Goal: Task Accomplishment & Management: Complete application form

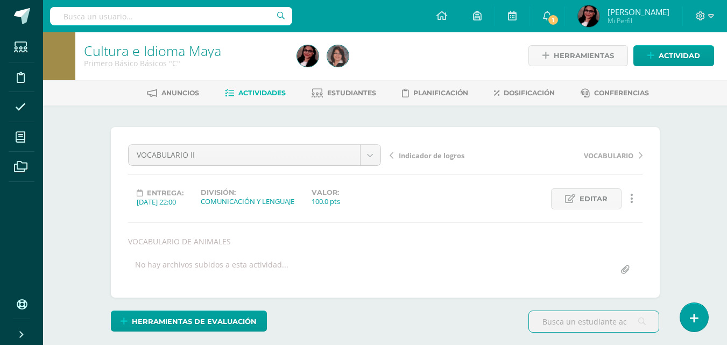
click at [557, 21] on span "1" at bounding box center [553, 20] width 12 height 12
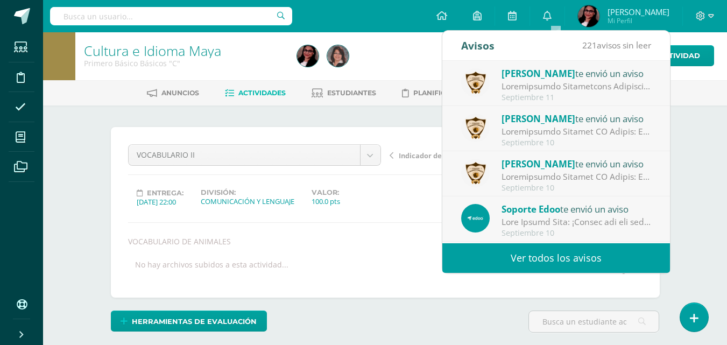
click at [703, 116] on div "Cultura e Idioma Maya Primero Básico Básicos "C" Herramientas Detalle de asiste…" at bounding box center [385, 233] width 684 height 404
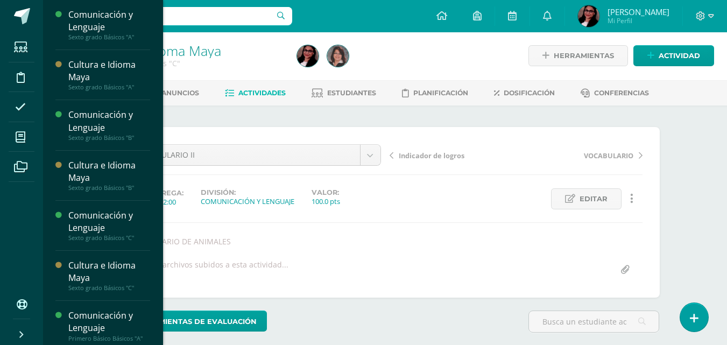
click at [25, 135] on icon at bounding box center [21, 137] width 10 height 11
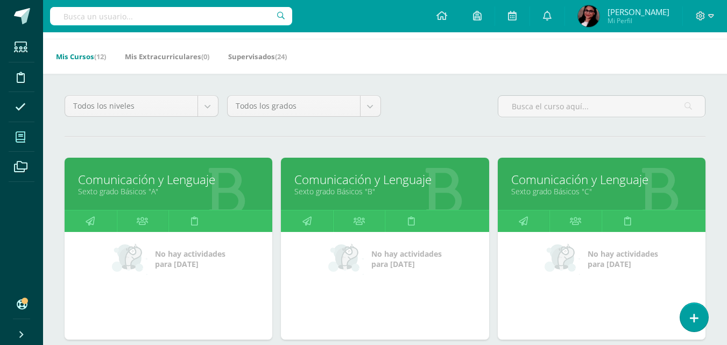
scroll to position [33, 0]
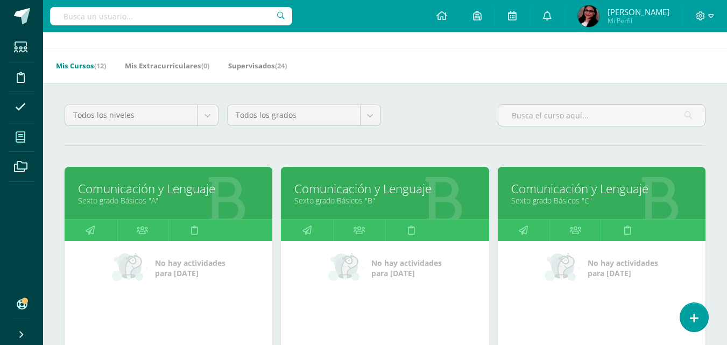
click at [131, 197] on link "Sexto grado Básicos "A"" at bounding box center [168, 200] width 181 height 10
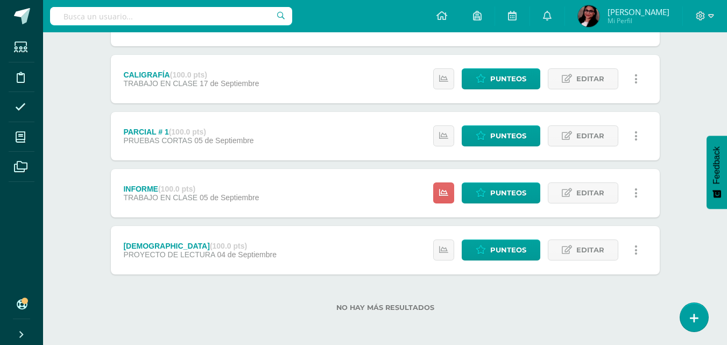
scroll to position [353, 0]
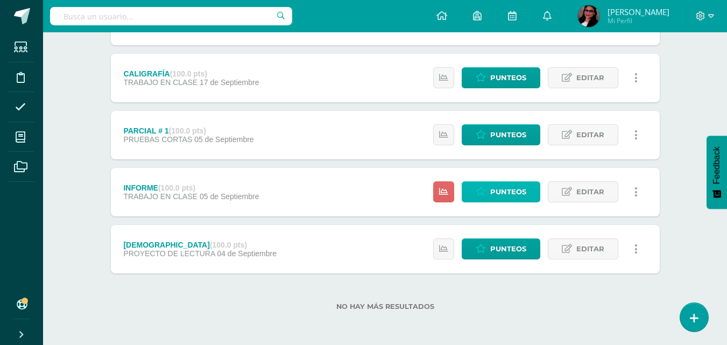
click at [501, 196] on span "Punteos" at bounding box center [508, 192] width 36 height 20
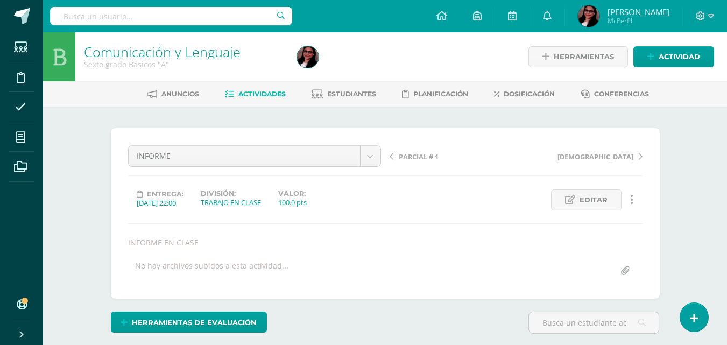
click at [243, 91] on span "Actividades" at bounding box center [261, 94] width 47 height 8
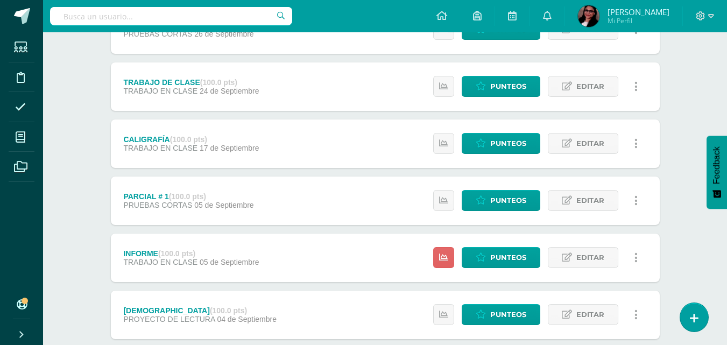
scroll to position [289, 0]
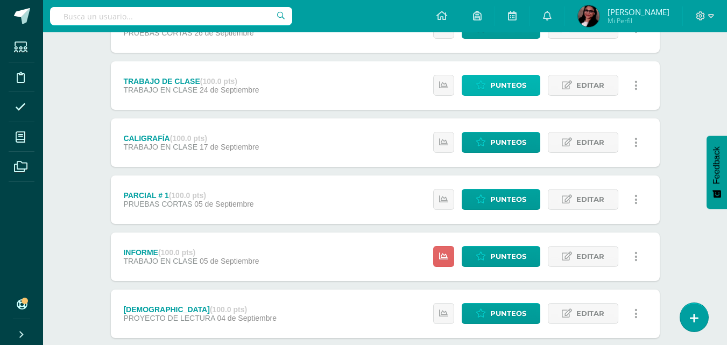
click at [508, 80] on span "Punteos" at bounding box center [508, 85] width 36 height 20
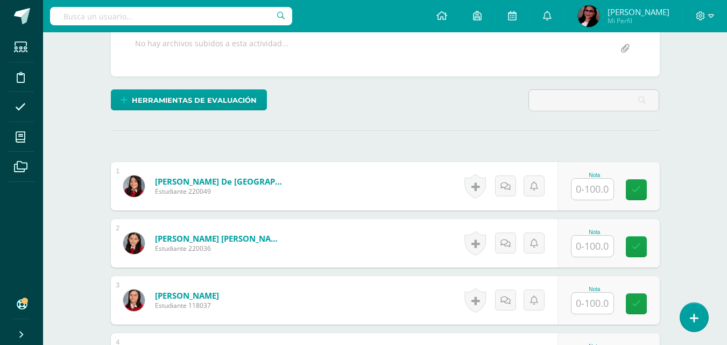
scroll to position [219, 0]
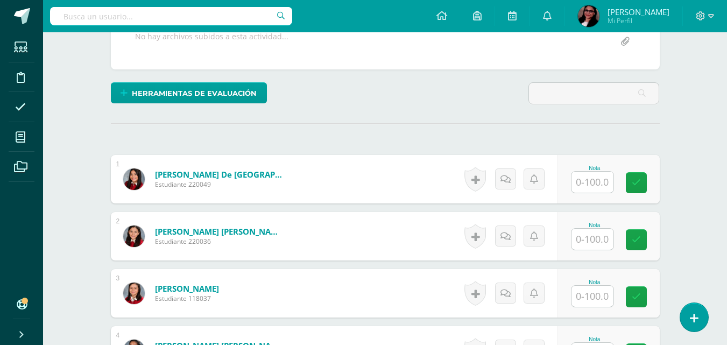
click at [590, 180] on input "text" at bounding box center [592, 182] width 42 height 21
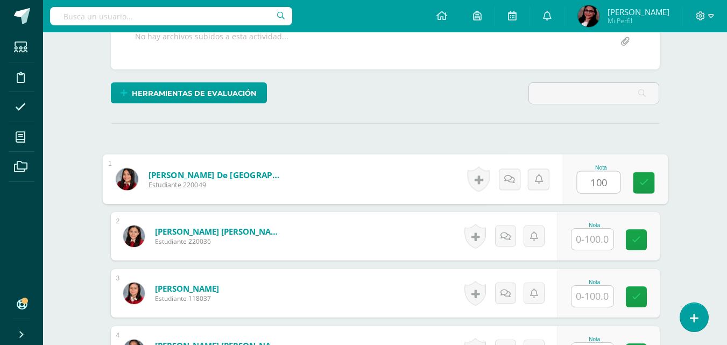
scroll to position [220, 0]
type input "100"
click at [591, 234] on input "text" at bounding box center [592, 238] width 42 height 21
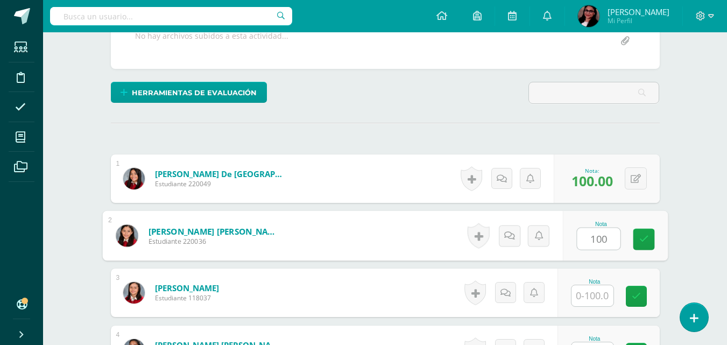
type input "100"
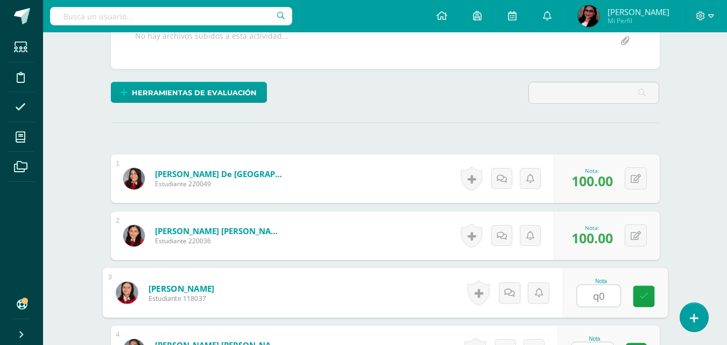
type input "q"
type input "100"
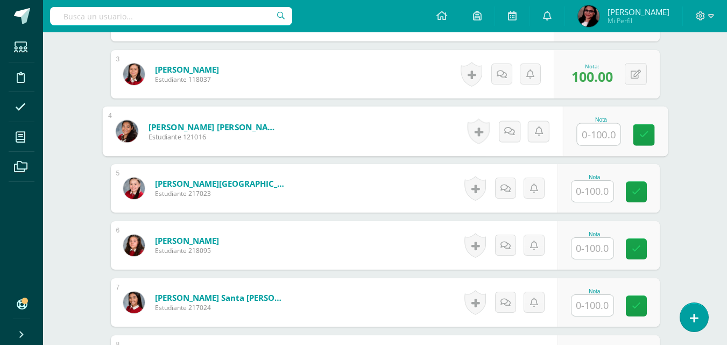
scroll to position [441, 0]
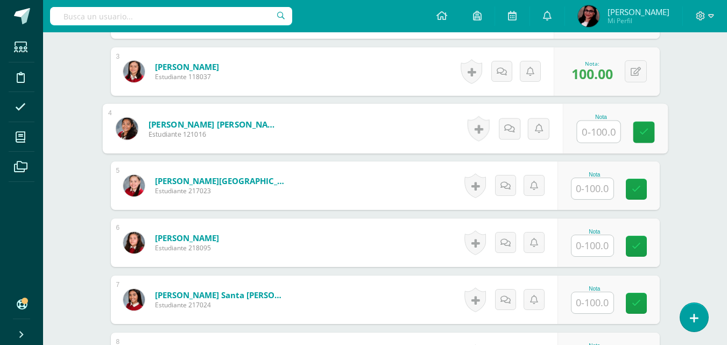
click at [604, 130] on input "text" at bounding box center [598, 132] width 43 height 22
click at [604, 132] on input "text" at bounding box center [598, 132] width 43 height 22
click at [604, 128] on input "text" at bounding box center [598, 132] width 43 height 22
type input "86"
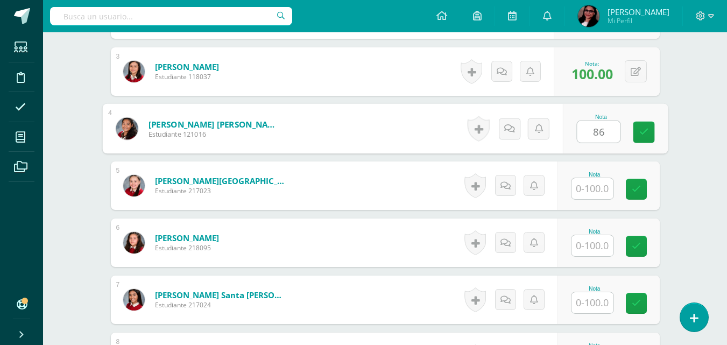
click at [586, 189] on input "text" at bounding box center [592, 188] width 42 height 21
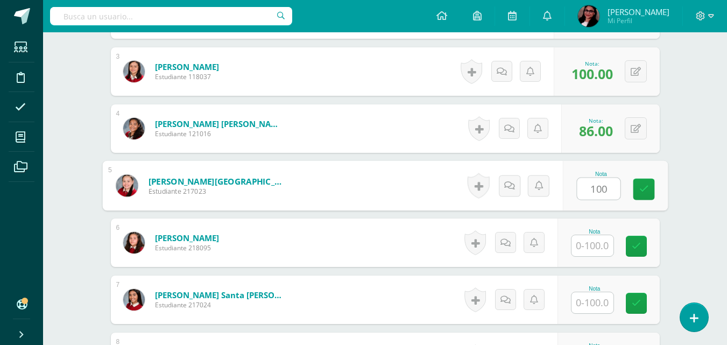
type input "100"
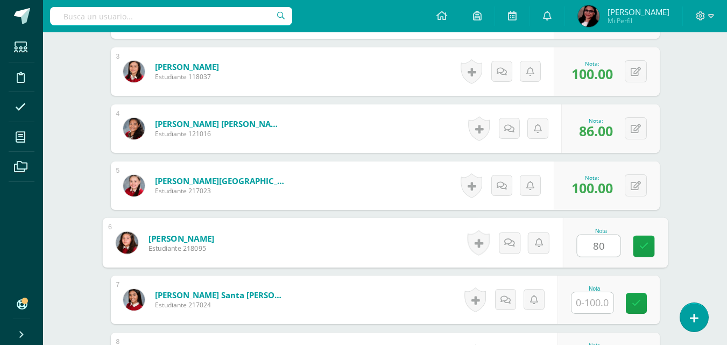
type input "80"
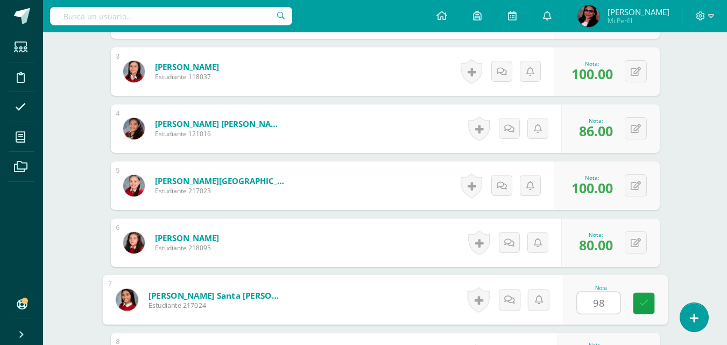
type input "98"
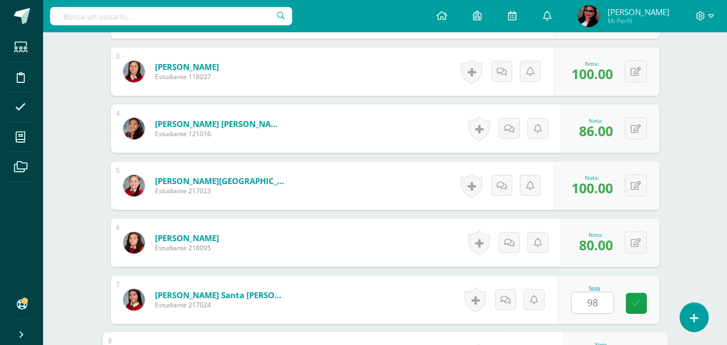
scroll to position [628, 0]
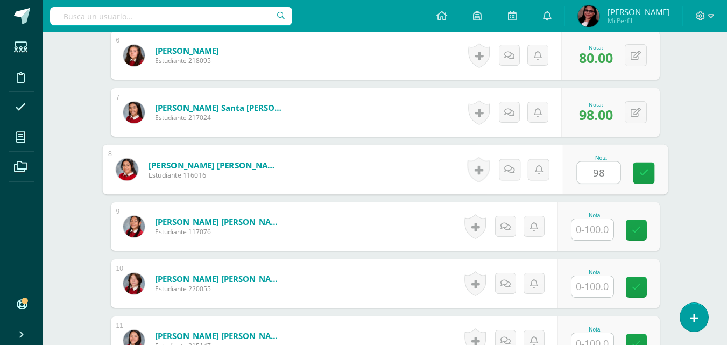
type input "98"
click at [593, 226] on input "text" at bounding box center [592, 229] width 42 height 21
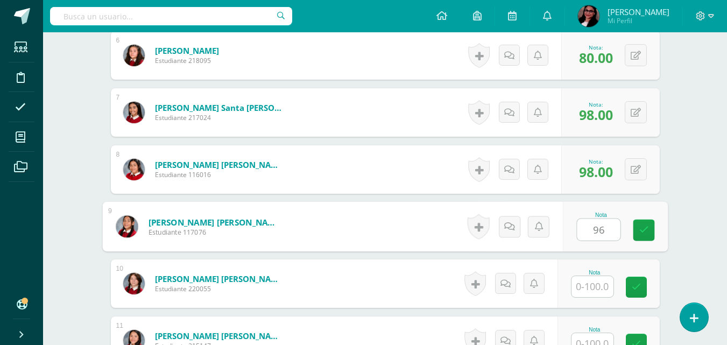
type input "96"
click at [595, 290] on input "text" at bounding box center [592, 286] width 42 height 21
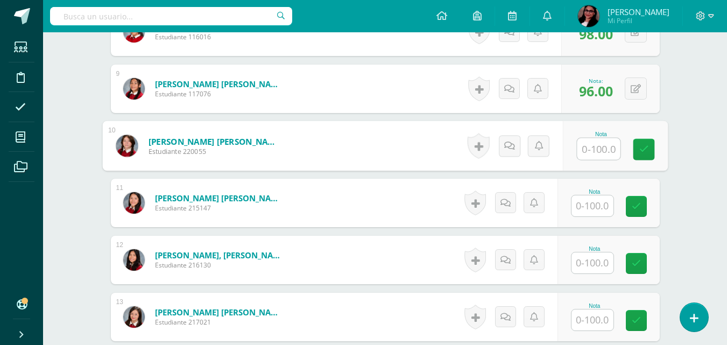
scroll to position [805, 0]
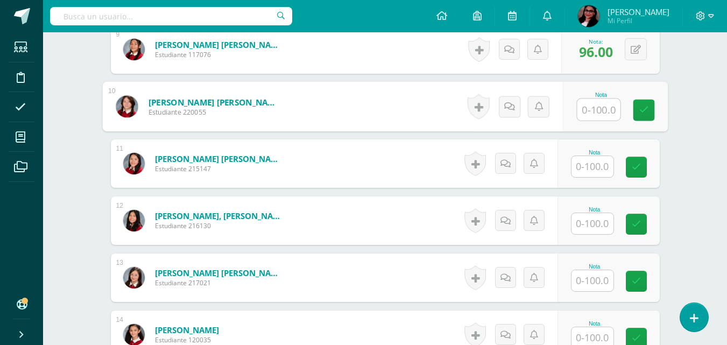
click at [602, 104] on input "text" at bounding box center [598, 110] width 43 height 22
click at [590, 112] on input "text" at bounding box center [598, 110] width 43 height 22
type input "98"
click at [592, 168] on input "text" at bounding box center [592, 166] width 42 height 21
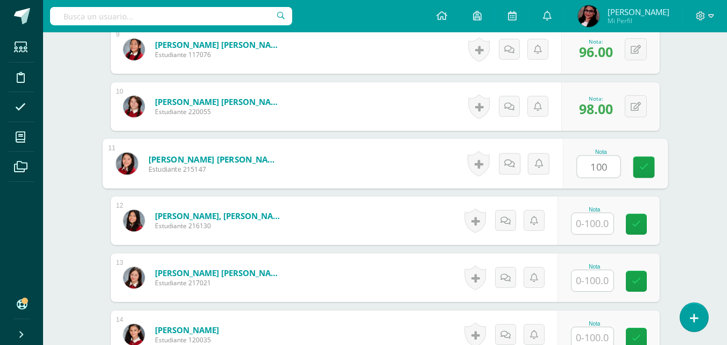
type input "100"
click at [606, 228] on input "text" at bounding box center [592, 223] width 42 height 21
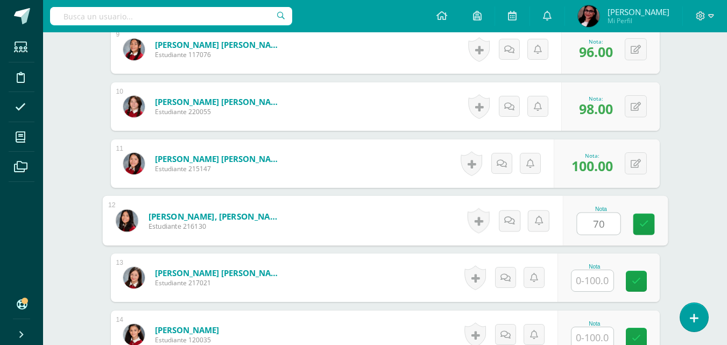
type input "70"
click at [593, 279] on input "text" at bounding box center [592, 280] width 42 height 21
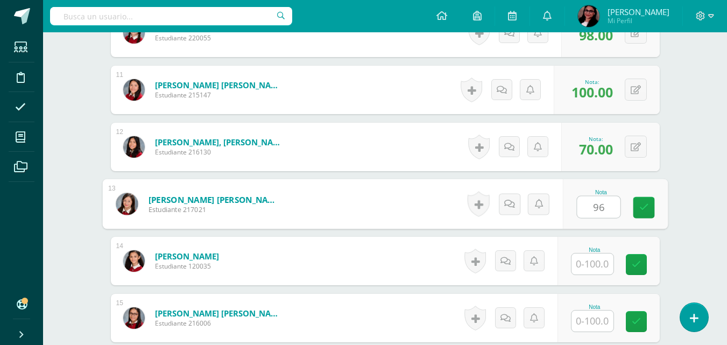
scroll to position [909, 0]
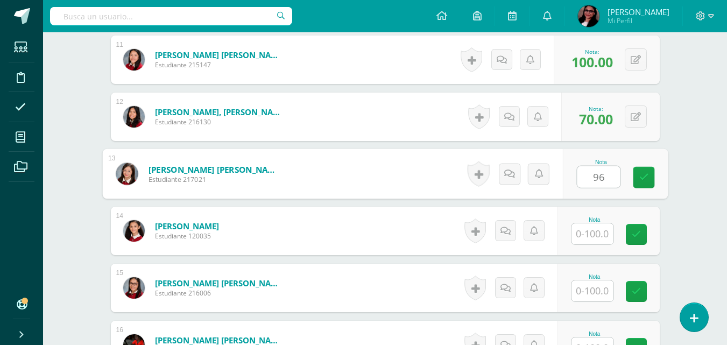
type input "96"
click at [598, 236] on input "text" at bounding box center [592, 233] width 42 height 21
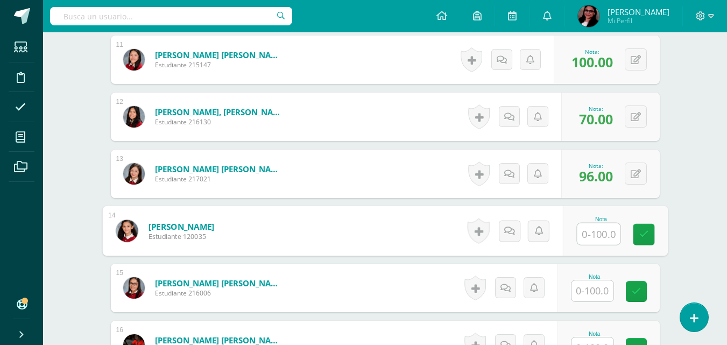
click at [597, 234] on input "text" at bounding box center [598, 234] width 43 height 22
type input "90"
click at [588, 286] on input "text" at bounding box center [592, 290] width 42 height 21
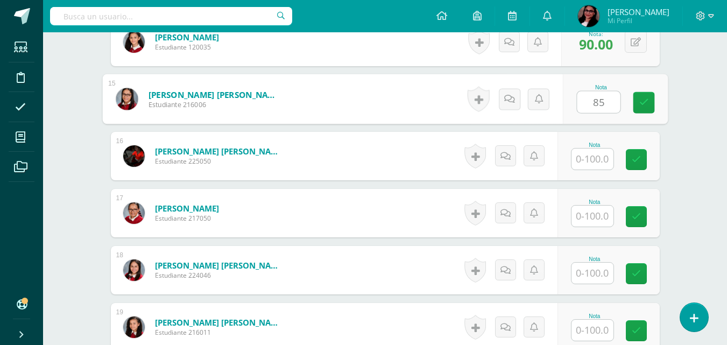
scroll to position [1101, 0]
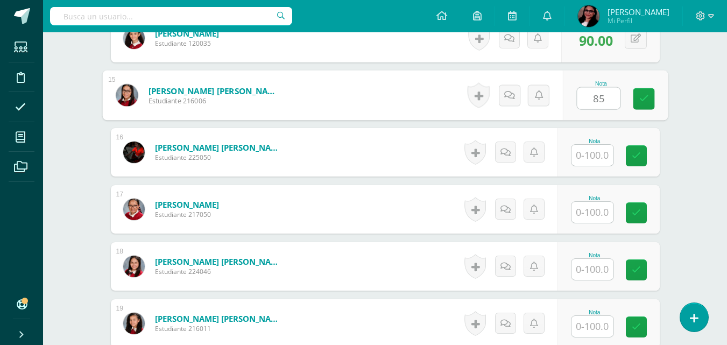
type input "85"
click at [596, 153] on input "text" at bounding box center [592, 155] width 42 height 21
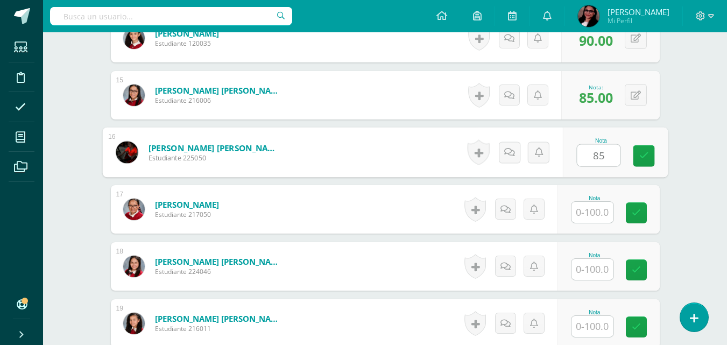
type input "85"
click at [598, 215] on input "text" at bounding box center [592, 212] width 42 height 21
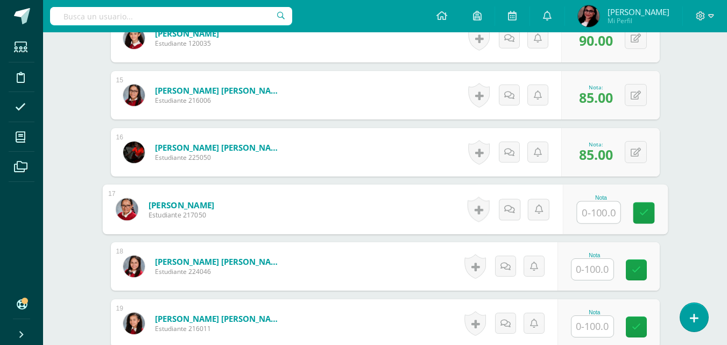
click at [611, 215] on input "text" at bounding box center [598, 213] width 43 height 22
type input "7"
type input "80"
click at [593, 266] on input "text" at bounding box center [592, 269] width 42 height 21
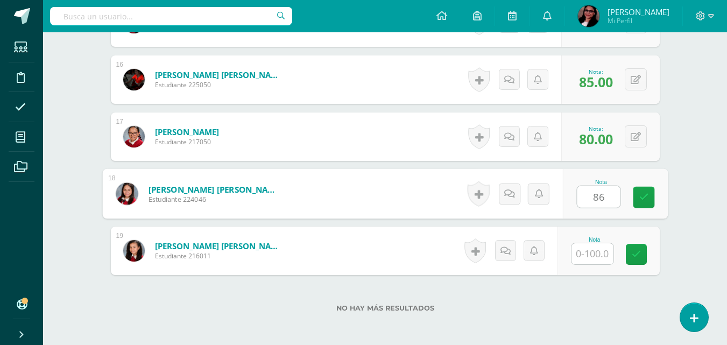
scroll to position [1177, 0]
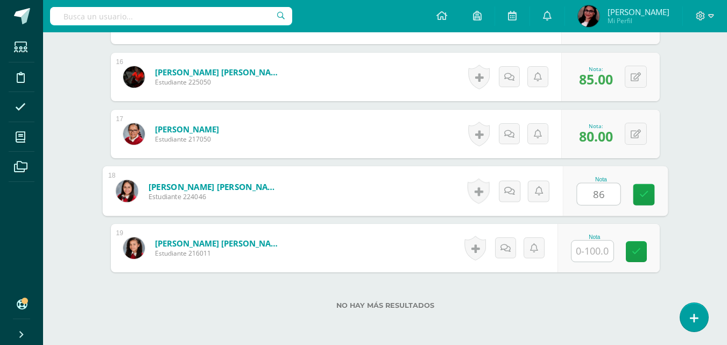
type input "86"
click at [599, 242] on input "text" at bounding box center [592, 250] width 42 height 21
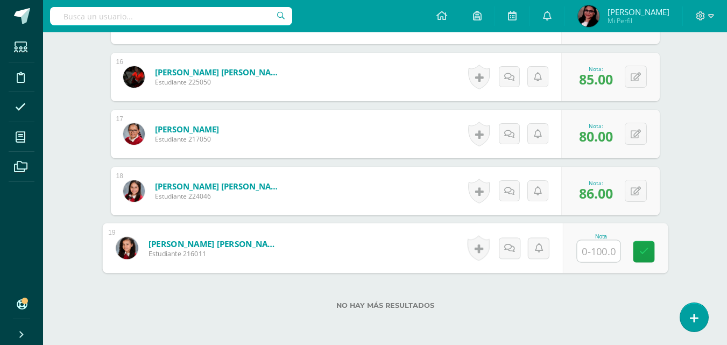
click at [598, 253] on input "text" at bounding box center [598, 251] width 43 height 22
type input "98"
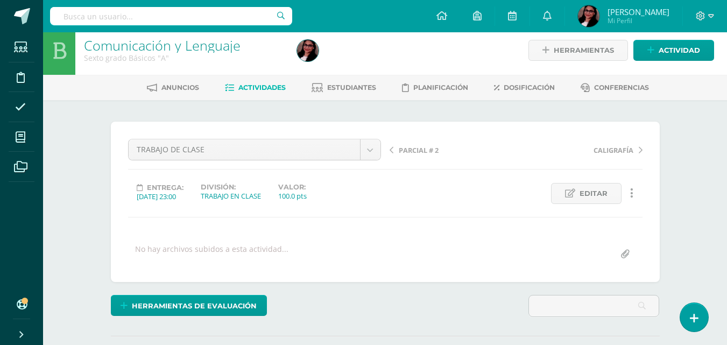
scroll to position [0, 0]
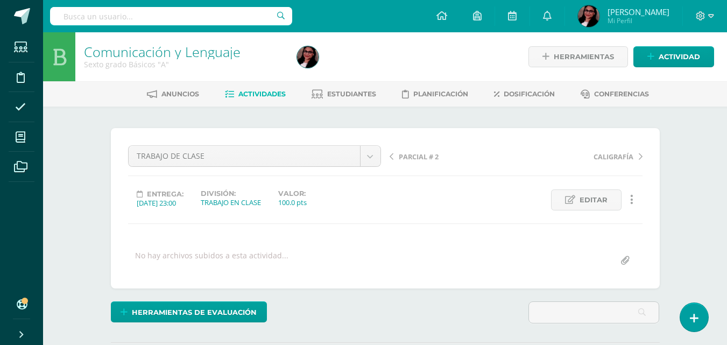
click at [359, 94] on span "Estudiantes" at bounding box center [351, 94] width 49 height 8
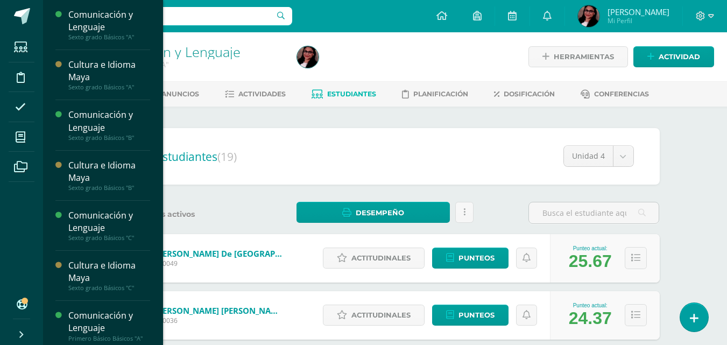
click at [96, 155] on span "Actividades" at bounding box center [100, 156] width 41 height 10
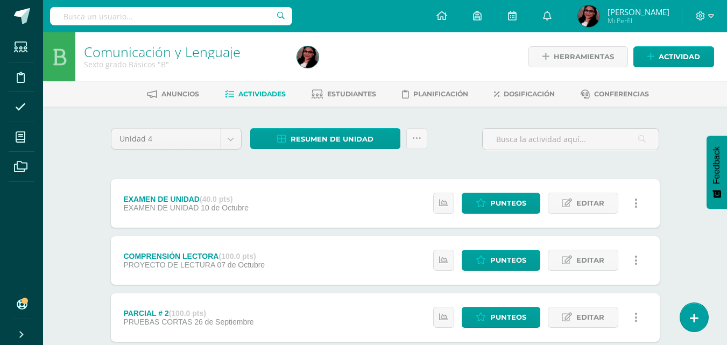
drag, startPoint x: 721, startPoint y: 21, endPoint x: 726, endPoint y: 45, distance: 24.3
click at [726, 45] on body "Estudiantes Disciplina Asistencia Mis cursos Archivos Soporte Ayuda Reportar un…" at bounding box center [363, 349] width 727 height 698
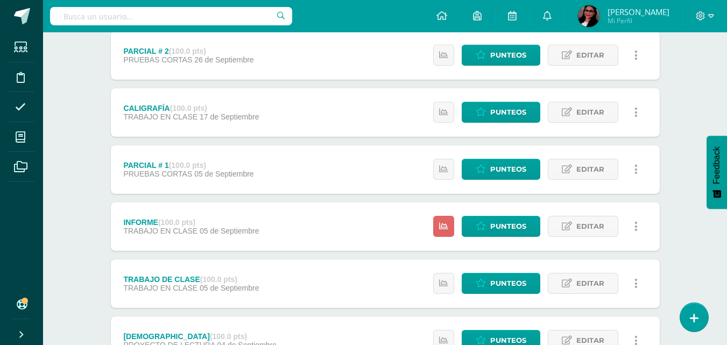
scroll to position [265, 0]
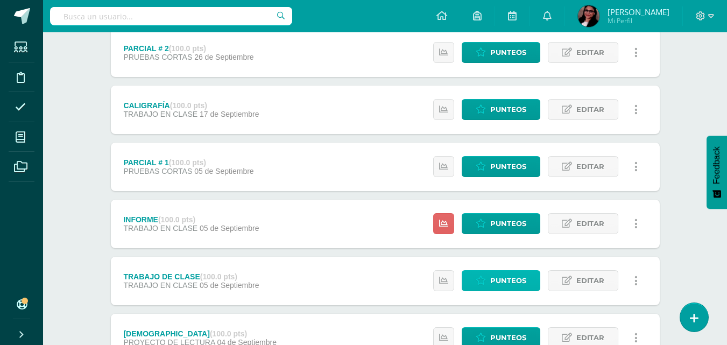
click at [520, 277] on span "Punteos" at bounding box center [508, 281] width 36 height 20
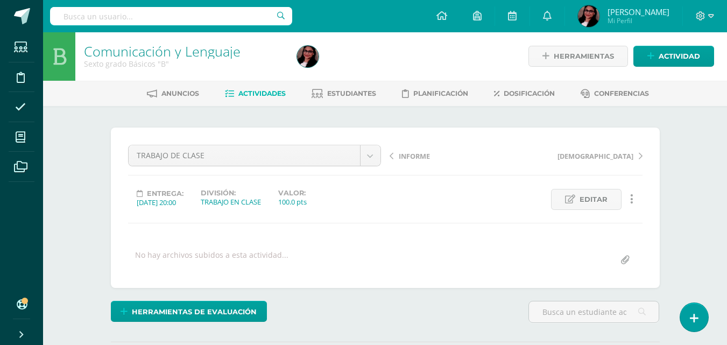
scroll to position [1, 0]
